Goal: Information Seeking & Learning: Learn about a topic

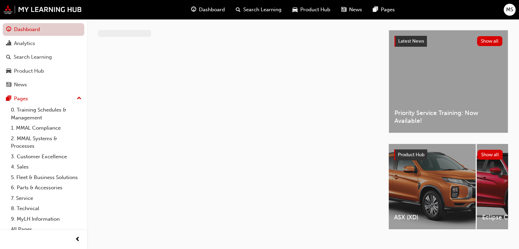
click at [25, 29] on link "Dashboard" at bounding box center [44, 29] width 82 height 13
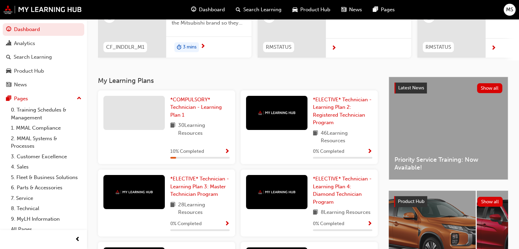
scroll to position [98, 0]
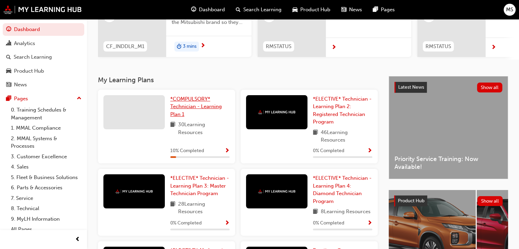
click at [201, 104] on span "*COMPULSORY* Technician - Learning Plan 1" at bounding box center [196, 106] width 52 height 21
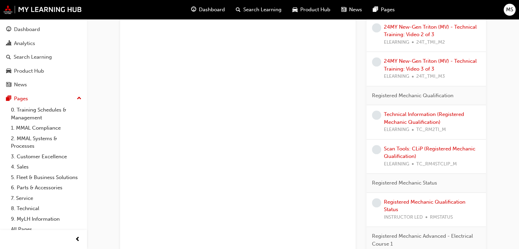
scroll to position [482, 0]
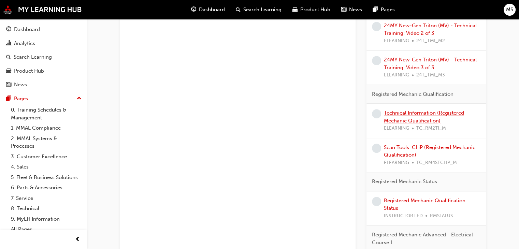
click at [417, 112] on link "Technical Information (Registered Mechanic Qualification)" at bounding box center [424, 117] width 80 height 14
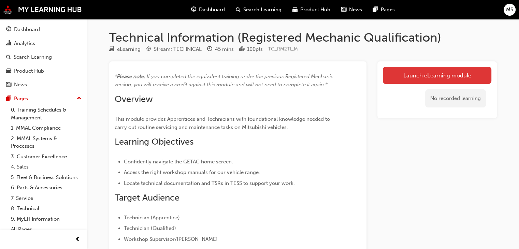
click at [399, 73] on link "Launch eLearning module" at bounding box center [437, 75] width 108 height 17
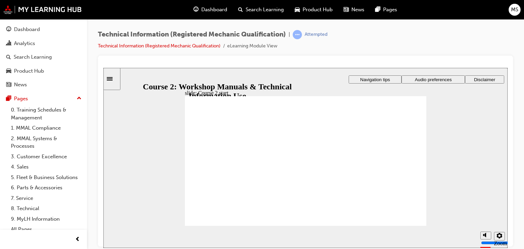
click at [394, 168] on span "Registered Mechanic Qualification Course 2 Workshop Manuals & Technical Informa…" at bounding box center [305, 164] width 241 height 136
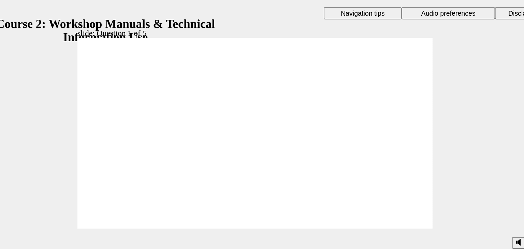
drag, startPoint x: 148, startPoint y: 126, endPoint x: 144, endPoint y: 76, distance: 49.9
drag, startPoint x: 121, startPoint y: 123, endPoint x: 149, endPoint y: 100, distance: 35.6
drag, startPoint x: 147, startPoint y: 101, endPoint x: 223, endPoint y: 82, distance: 77.8
drag, startPoint x: 192, startPoint y: 119, endPoint x: 133, endPoint y: 95, distance: 63.5
drag, startPoint x: 172, startPoint y: 125, endPoint x: 225, endPoint y: 101, distance: 59.1
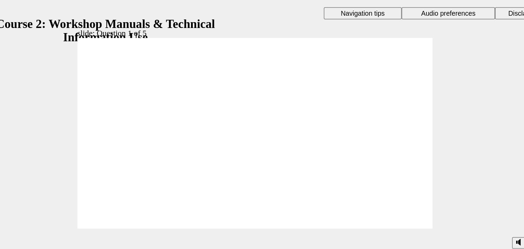
radio input "true"
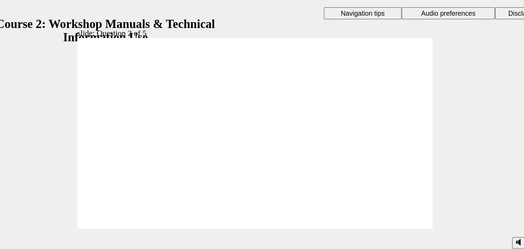
radio input "true"
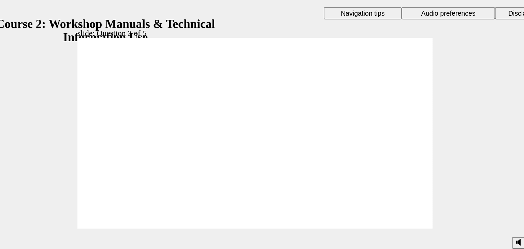
radio input "true"
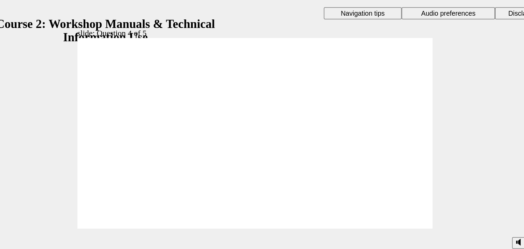
radio input "true"
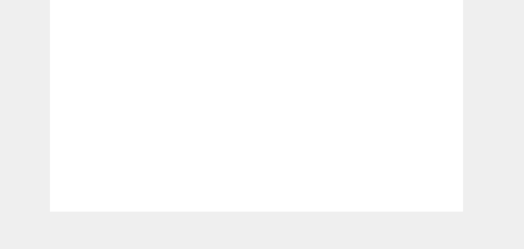
checkbox input "true"
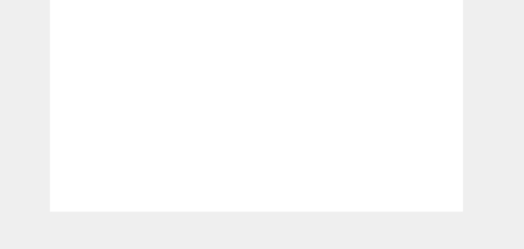
checkbox input "true"
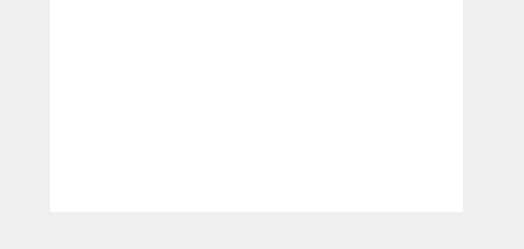
checkbox input "true"
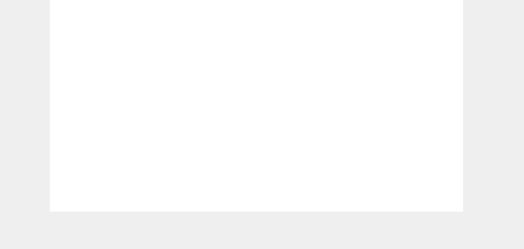
radio input "true"
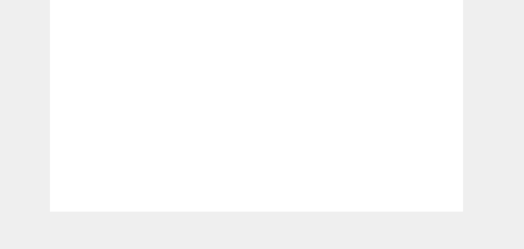
radio input "true"
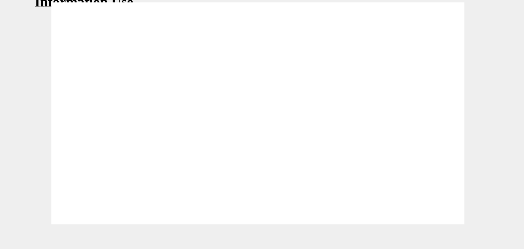
radio input "true"
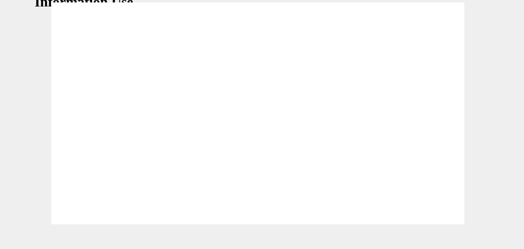
radio input "true"
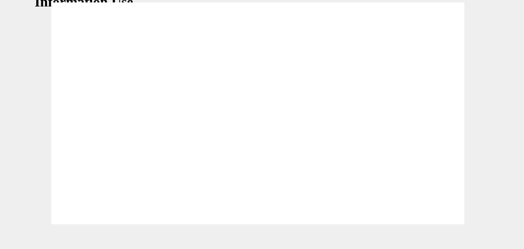
radio input "true"
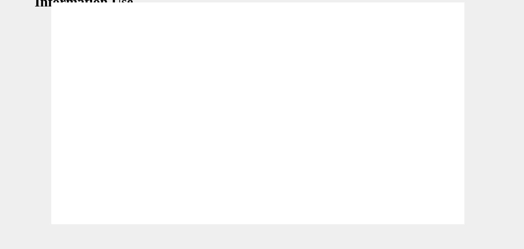
click at [209, 105] on span "Submit False True True or false: Workshop manuals use the same category/group n…" at bounding box center [113, 117] width 241 height 271
radio input "true"
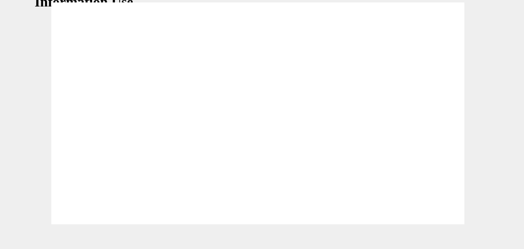
radio input "true"
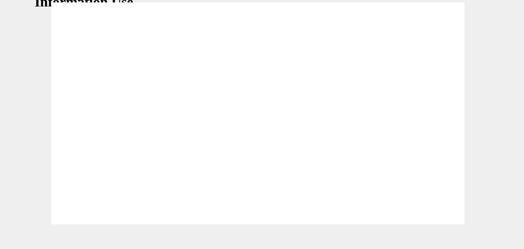
radio input "true"
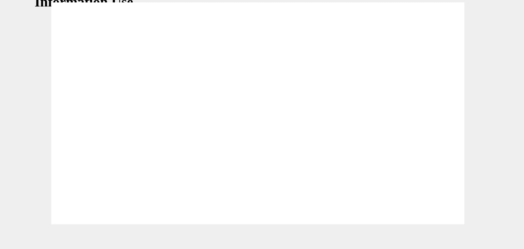
radio input "true"
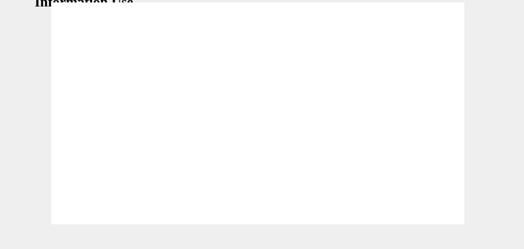
radio input "true"
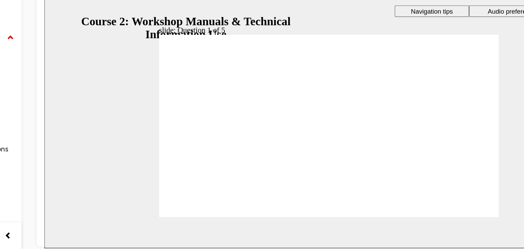
radio input "true"
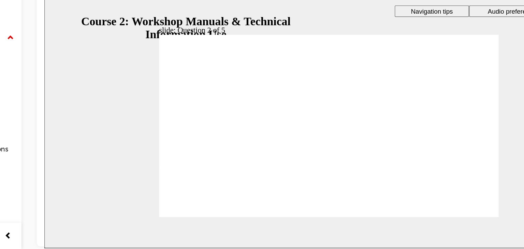
radio input "true"
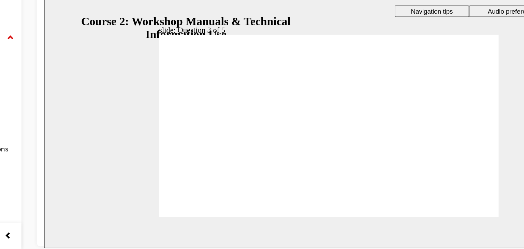
drag, startPoint x: 223, startPoint y: 99, endPoint x: 215, endPoint y: 103, distance: 9.8
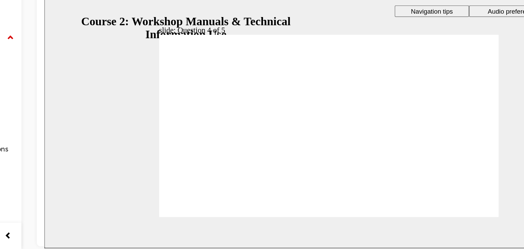
drag, startPoint x: 215, startPoint y: 103, endPoint x: 267, endPoint y: 72, distance: 61.5
drag, startPoint x: 267, startPoint y: 72, endPoint x: 177, endPoint y: 102, distance: 95.5
drag, startPoint x: 279, startPoint y: 69, endPoint x: 172, endPoint y: 99, distance: 110.8
drag, startPoint x: 199, startPoint y: 101, endPoint x: 204, endPoint y: 101, distance: 4.8
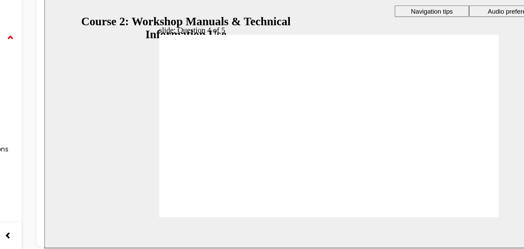
drag, startPoint x: 266, startPoint y: 65, endPoint x: 259, endPoint y: 95, distance: 31.3
drag, startPoint x: 270, startPoint y: 84, endPoint x: 262, endPoint y: 84, distance: 8.2
drag, startPoint x: 260, startPoint y: 116, endPoint x: 252, endPoint y: 116, distance: 7.5
drag, startPoint x: 271, startPoint y: 71, endPoint x: 264, endPoint y: 71, distance: 6.5
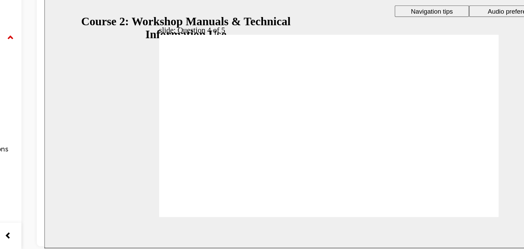
radio input "true"
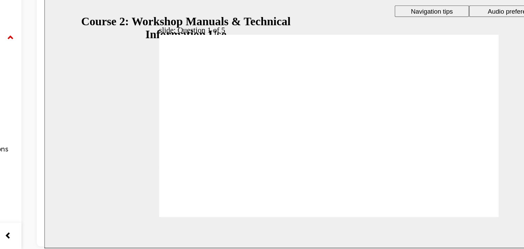
radio input "true"
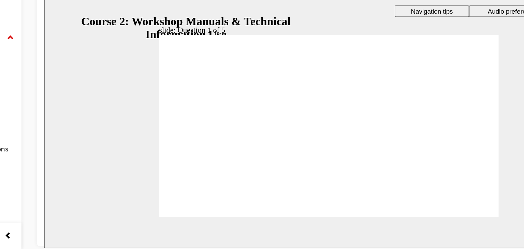
radio input "true"
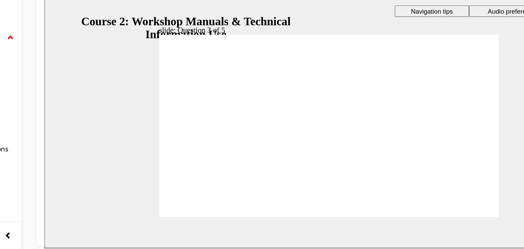
radio input "true"
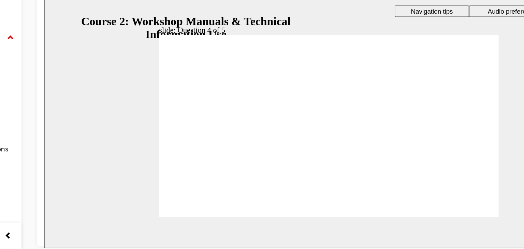
drag, startPoint x: 255, startPoint y: 87, endPoint x: 260, endPoint y: 81, distance: 7.3
drag, startPoint x: 271, startPoint y: 112, endPoint x: 256, endPoint y: 83, distance: 32.5
drag, startPoint x: 255, startPoint y: 101, endPoint x: 247, endPoint y: 101, distance: 8.9
drag, startPoint x: 254, startPoint y: 114, endPoint x: 245, endPoint y: 114, distance: 9.6
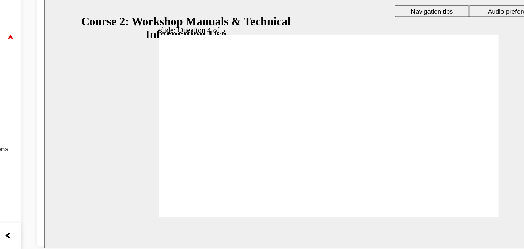
drag, startPoint x: 260, startPoint y: 68, endPoint x: 253, endPoint y: 69, distance: 6.9
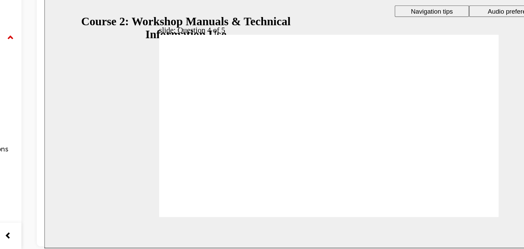
radio input "true"
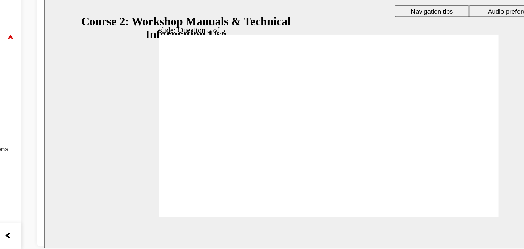
click at [344, 153] on section "Playback Speed 2 1.75 1.5 1.25 0.75" at bounding box center [246, 164] width 404 height 22
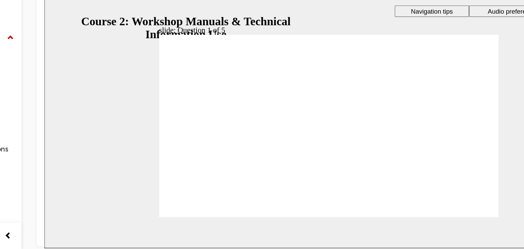
radio input "true"
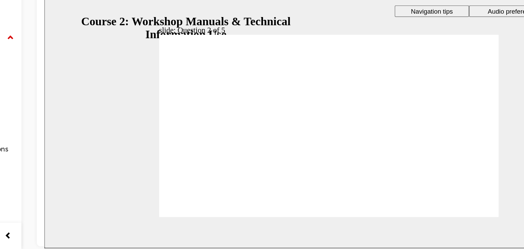
radio input "true"
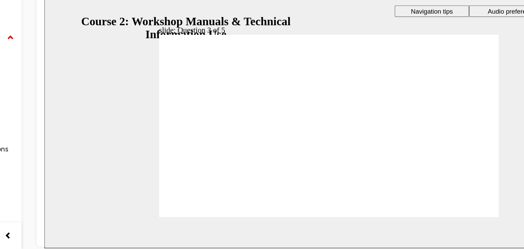
drag, startPoint x: 276, startPoint y: 84, endPoint x: 258, endPoint y: 79, distance: 19.2
drag, startPoint x: 279, startPoint y: 68, endPoint x: 271, endPoint y: 116, distance: 48.7
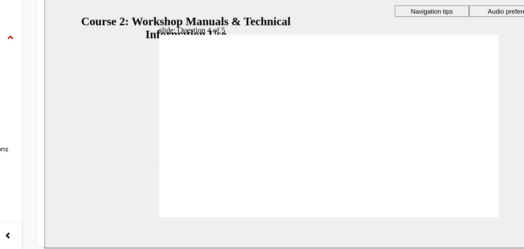
drag, startPoint x: 274, startPoint y: 65, endPoint x: 264, endPoint y: 100, distance: 35.4
drag, startPoint x: 285, startPoint y: 65, endPoint x: 268, endPoint y: 63, distance: 17.3
click at [348, 154] on section "Playback Speed 2 1.75" at bounding box center [246, 164] width 404 height 22
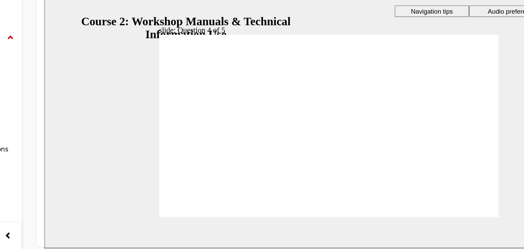
radio input "true"
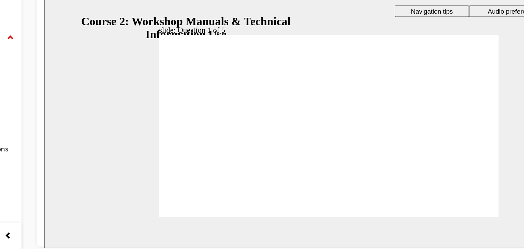
radio input "true"
drag, startPoint x: 145, startPoint y: 85, endPoint x: 149, endPoint y: 80, distance: 6.3
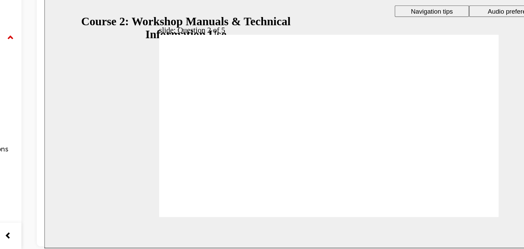
radio input "true"
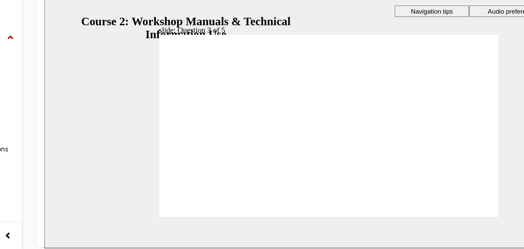
radio input "true"
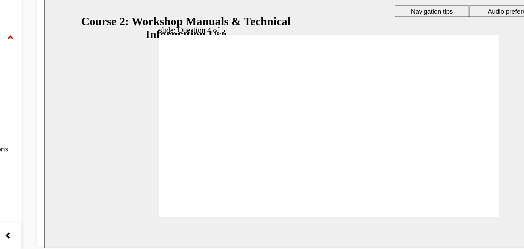
drag, startPoint x: 262, startPoint y: 88, endPoint x: 251, endPoint y: 104, distance: 19.0
drag, startPoint x: 260, startPoint y: 85, endPoint x: 251, endPoint y: 83, distance: 9.6
drag, startPoint x: 259, startPoint y: 71, endPoint x: 247, endPoint y: 70, distance: 12.7
drag, startPoint x: 262, startPoint y: 113, endPoint x: 248, endPoint y: 111, distance: 13.5
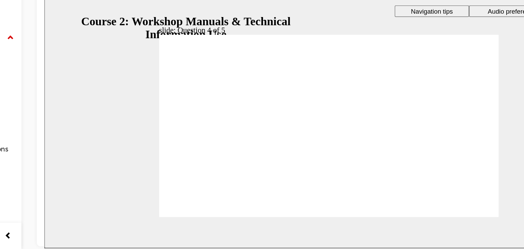
radio input "true"
drag, startPoint x: 154, startPoint y: 146, endPoint x: 158, endPoint y: 146, distance: 3.8
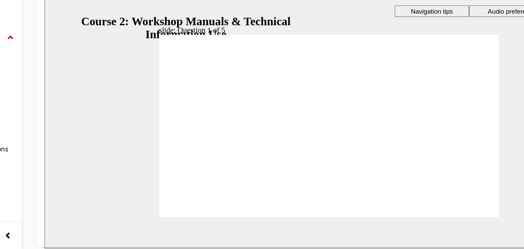
radio input "true"
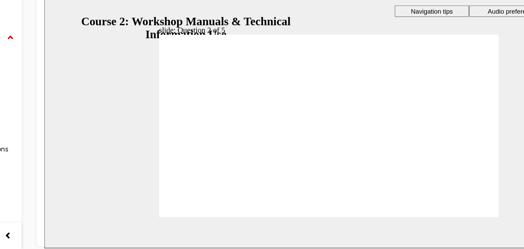
radio input "true"
click at [360, 153] on section "Playback Speed 2 1.75 1.5 1.25 0.75" at bounding box center [246, 164] width 404 height 22
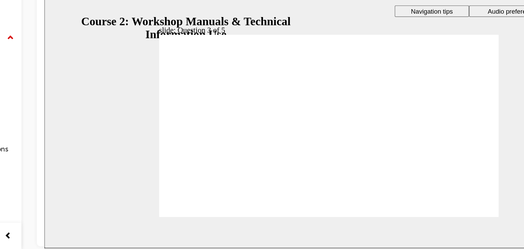
radio input "true"
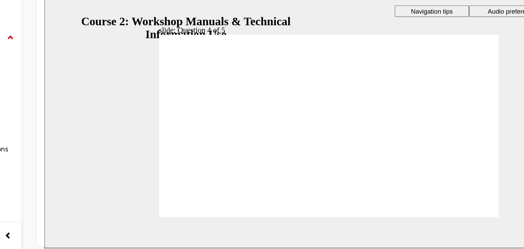
drag, startPoint x: 269, startPoint y: 117, endPoint x: 258, endPoint y: 116, distance: 11.3
drag, startPoint x: 269, startPoint y: 97, endPoint x: 259, endPoint y: 98, distance: 9.6
drag, startPoint x: 267, startPoint y: 85, endPoint x: 259, endPoint y: 84, distance: 8.9
drag, startPoint x: 272, startPoint y: 70, endPoint x: 260, endPoint y: 71, distance: 11.6
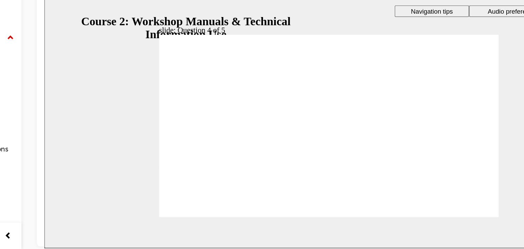
radio input "true"
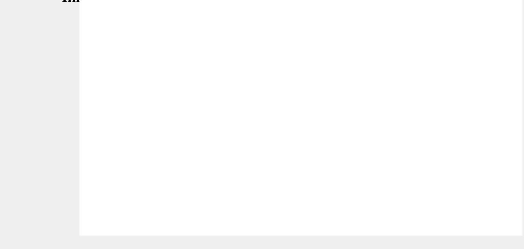
radio input "false"
radio input "true"
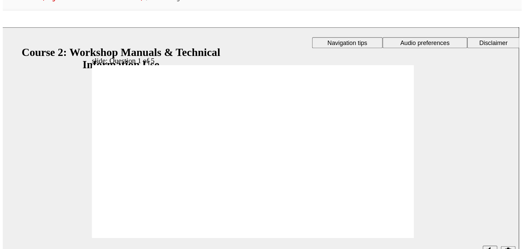
scroll to position [0, 0]
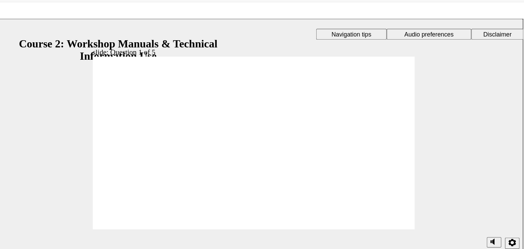
radio input "false"
radio input "true"
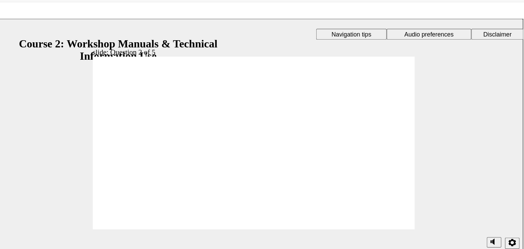
checkbox input "false"
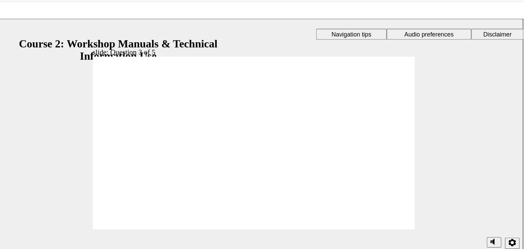
checkbox input "true"
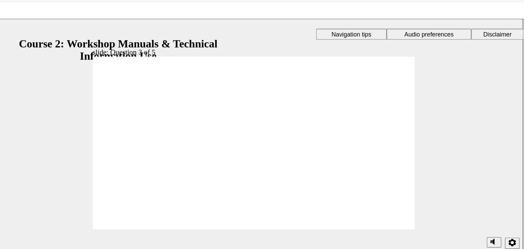
radio input "true"
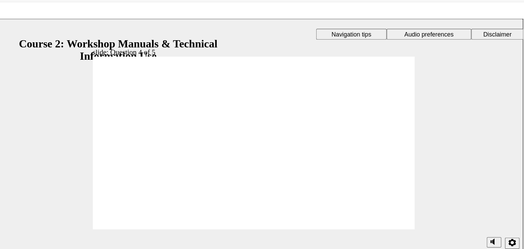
radio input "true"
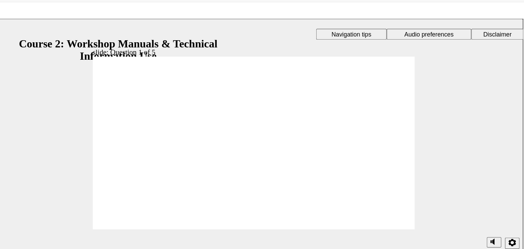
radio input "true"
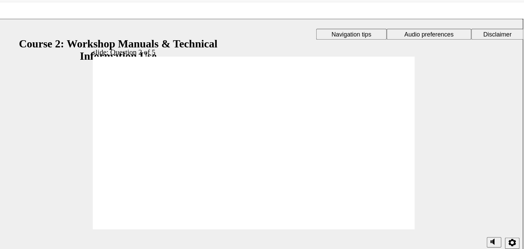
radio input "true"
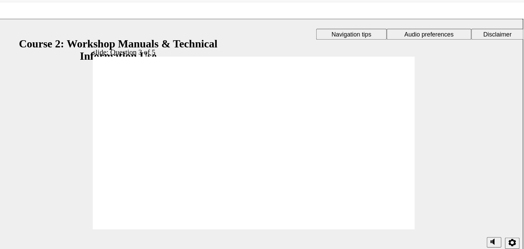
checkbox input "true"
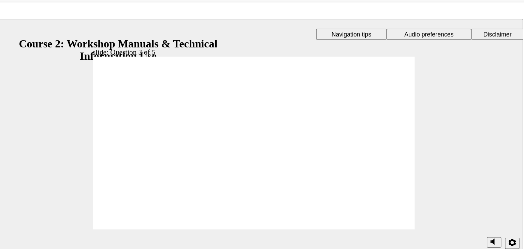
radio input "true"
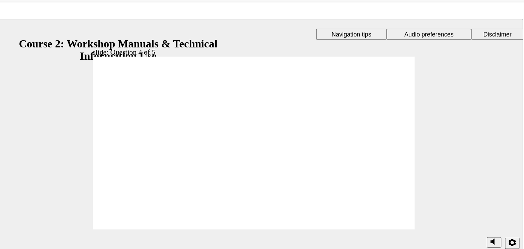
radio input "true"
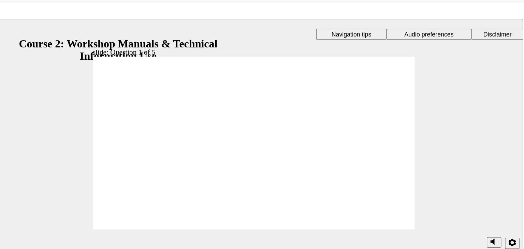
drag, startPoint x: 88, startPoint y: 110, endPoint x: 92, endPoint y: 105, distance: 6.5
radio input "true"
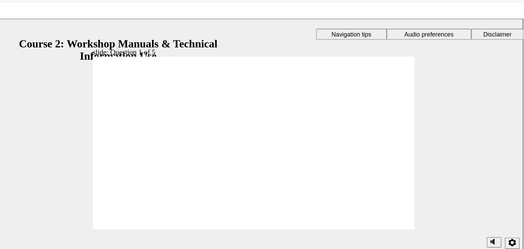
click at [291, 182] on div at bounding box center [185, 250] width 241 height 136
radio input "true"
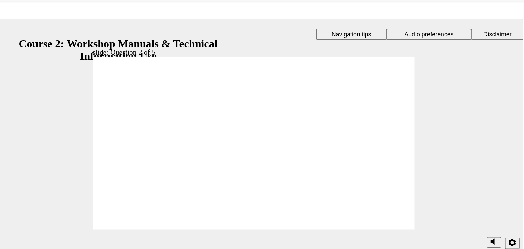
checkbox input "true"
drag, startPoint x: 101, startPoint y: 132, endPoint x: 106, endPoint y: 130, distance: 5.0
checkbox input "true"
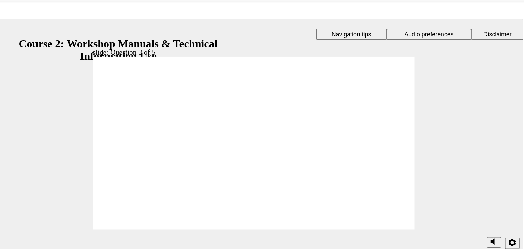
checkbox input "false"
checkbox input "true"
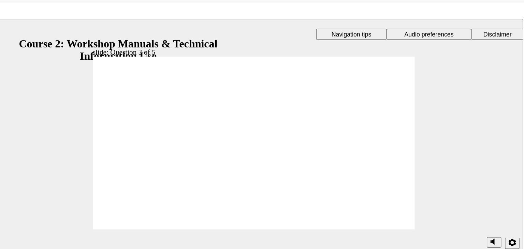
radio input "true"
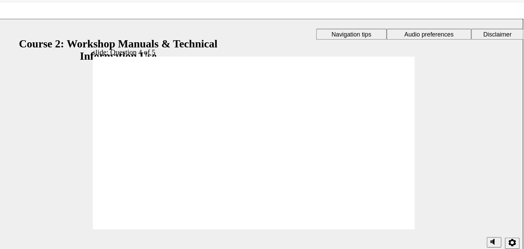
radio input "true"
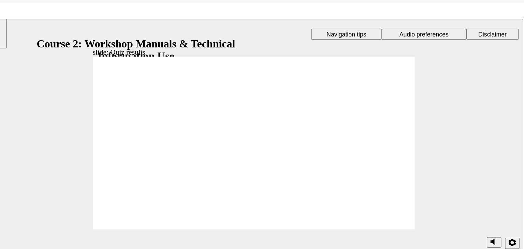
drag, startPoint x: 287, startPoint y: 160, endPoint x: 289, endPoint y: 169, distance: 8.8
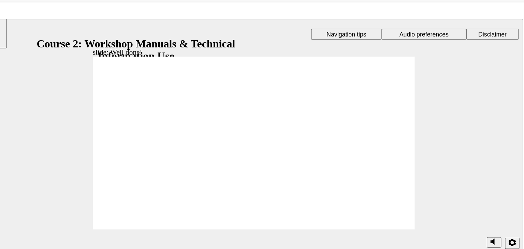
drag, startPoint x: 288, startPoint y: 177, endPoint x: 290, endPoint y: 170, distance: 6.8
click at [290, 170] on div "slide: Well done! Rectangle 1 Rectangle 3 Well done! Click your new certificate…" at bounding box center [186, 108] width 404 height 180
